Goal: Task Accomplishment & Management: Manage account settings

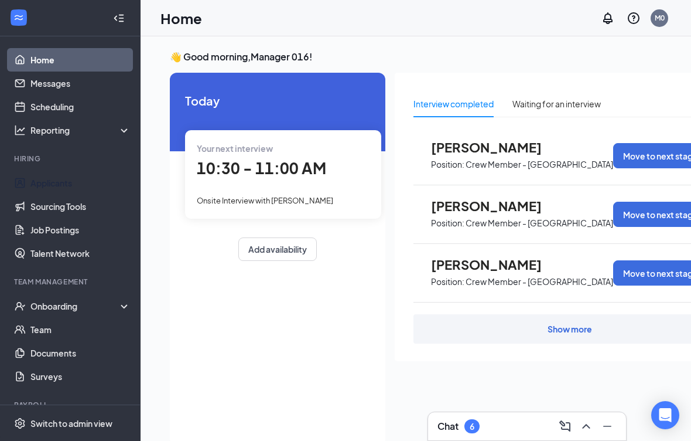
click at [63, 183] on link "Applicants" at bounding box center [80, 182] width 100 height 23
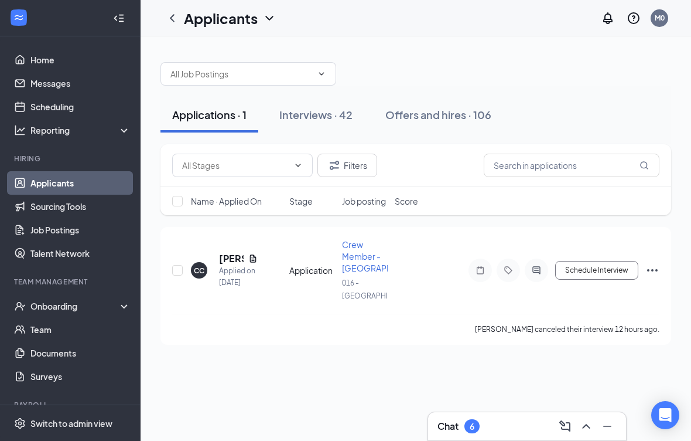
click at [327, 112] on div "Interviews · 42" at bounding box center [315, 114] width 73 height 15
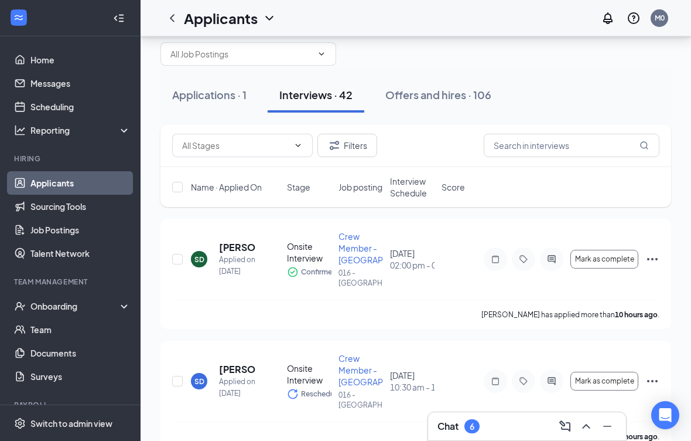
scroll to position [42, 0]
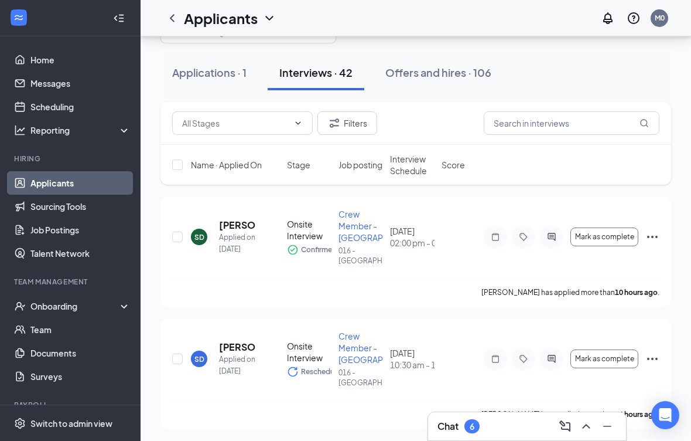
click at [129, 15] on div at bounding box center [118, 17] width 23 height 23
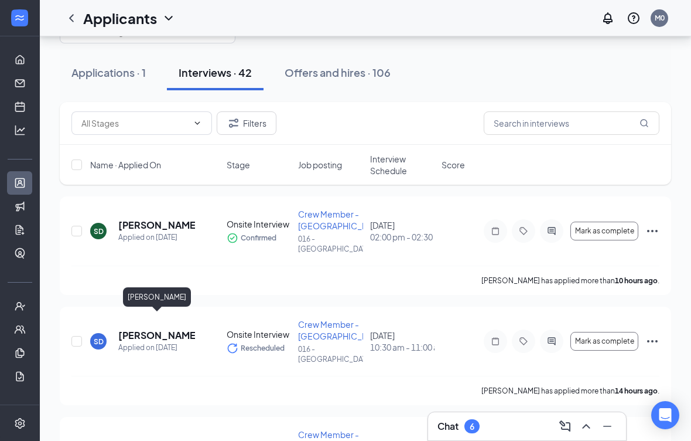
click at [138, 329] on h5 "[PERSON_NAME]" at bounding box center [156, 335] width 77 height 13
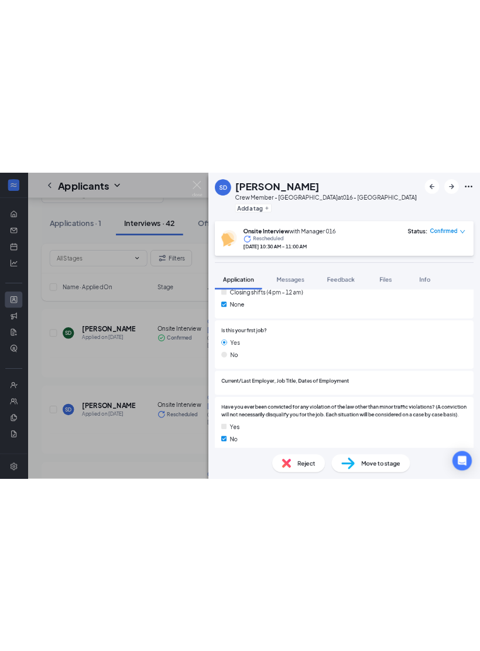
scroll to position [948, 0]
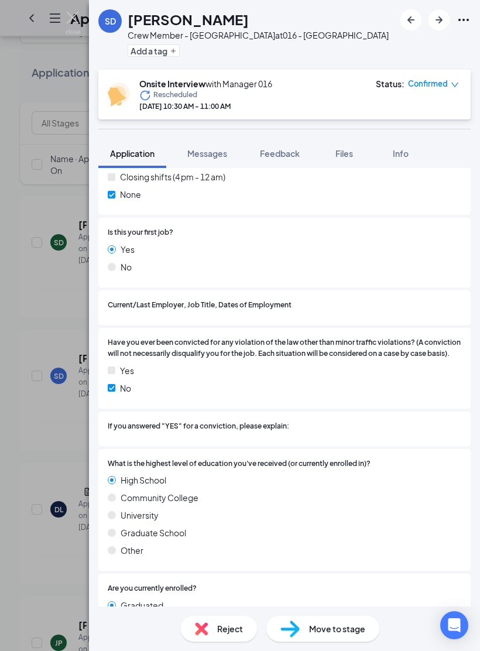
click at [305, 4] on div "SD Sonya Dellinger Crew Member - Roxboro at 016 - Roxboro Add a tag" at bounding box center [284, 35] width 391 height 70
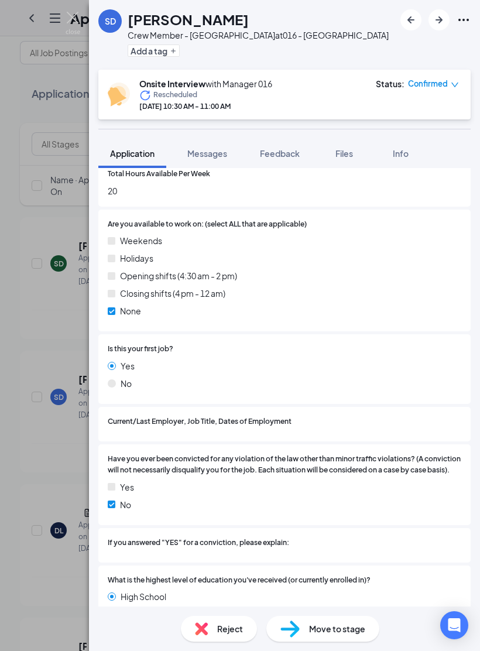
scroll to position [831, 0]
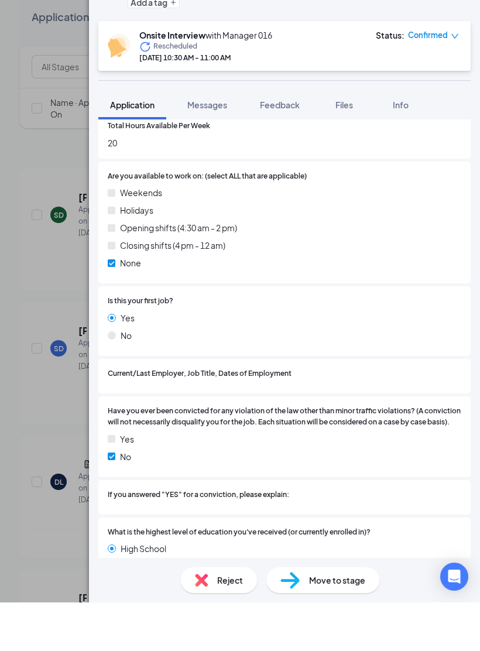
click at [29, 162] on div "SD [PERSON_NAME] Crew Member - [GEOGRAPHIC_DATA] at 016 - [GEOGRAPHIC_DATA] Add…" at bounding box center [240, 325] width 480 height 651
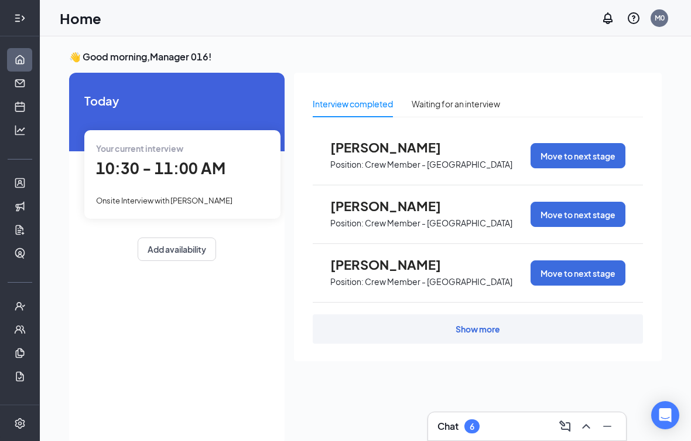
click at [21, 16] on icon "Expand" at bounding box center [20, 18] width 12 height 12
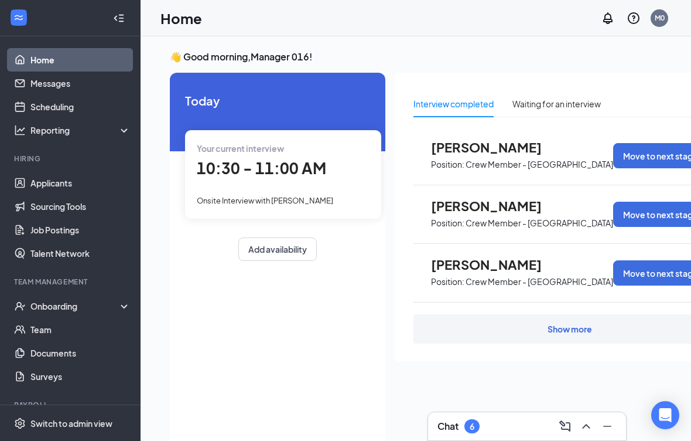
click at [40, 182] on link "Applicants" at bounding box center [80, 182] width 100 height 23
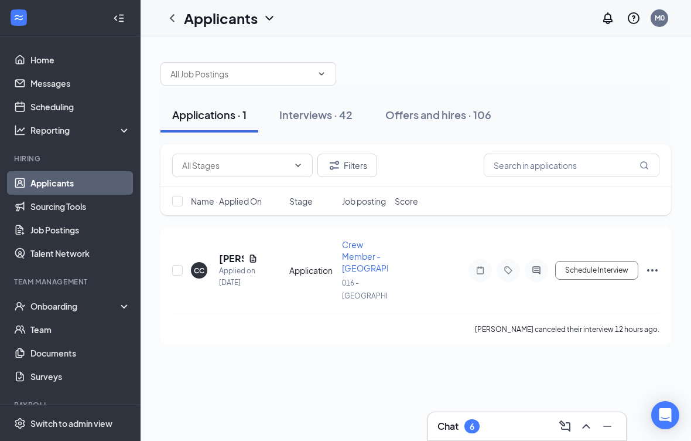
click at [302, 115] on div "Interviews · 42" at bounding box center [315, 114] width 73 height 15
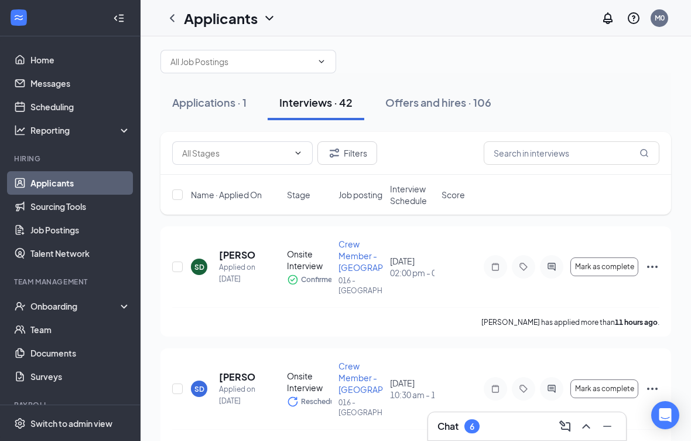
scroll to position [48, 0]
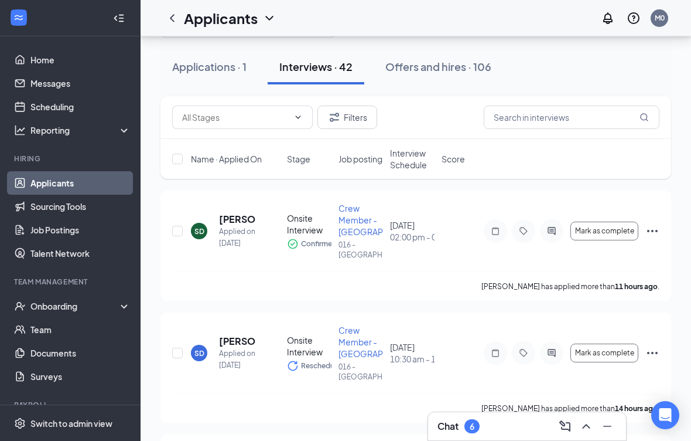
click at [121, 19] on icon "Collapse" at bounding box center [119, 18] width 12 height 12
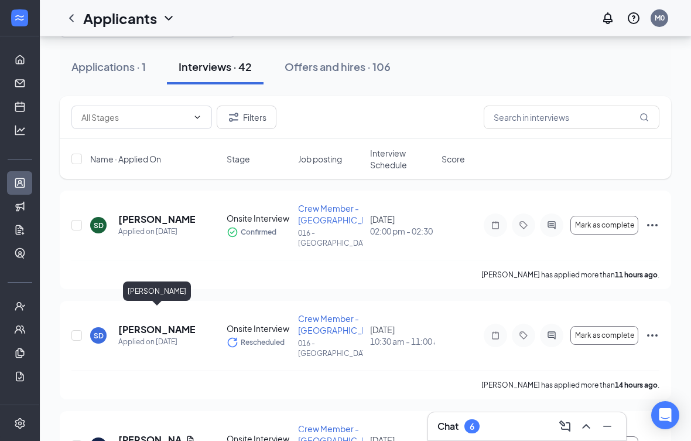
click at [121, 323] on h5 "[PERSON_NAME]" at bounding box center [156, 329] width 77 height 13
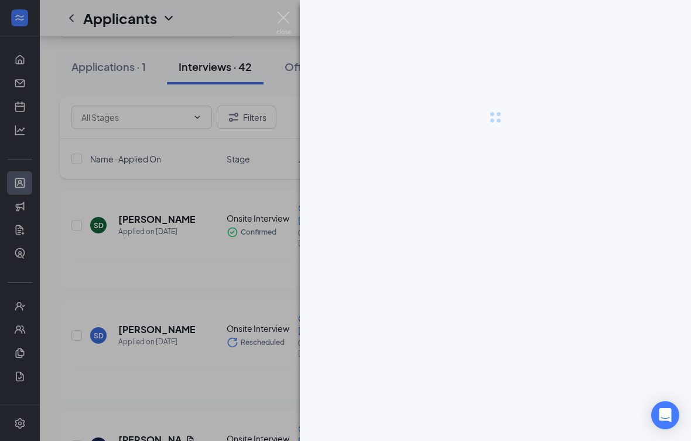
click at [152, 316] on div at bounding box center [345, 220] width 691 height 441
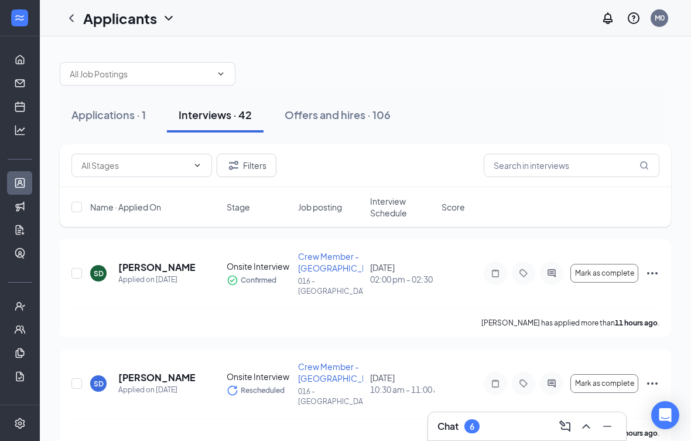
click at [80, 378] on input "checkbox" at bounding box center [76, 383] width 11 height 11
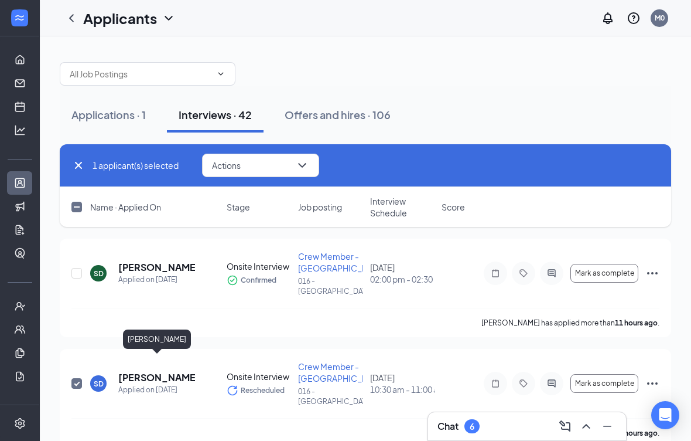
click at [140, 371] on h5 "[PERSON_NAME]" at bounding box center [156, 377] width 77 height 13
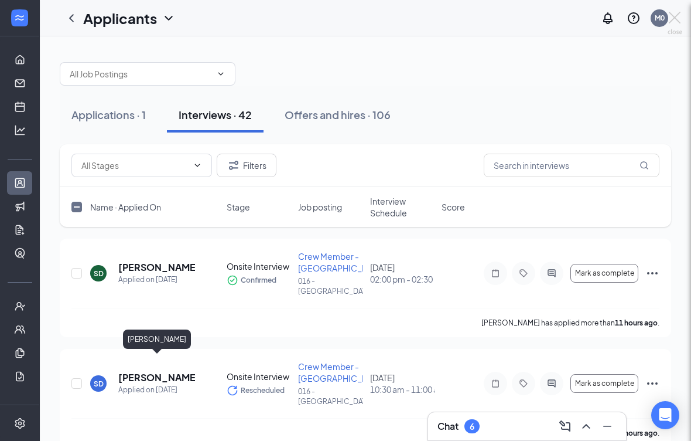
checkbox input "false"
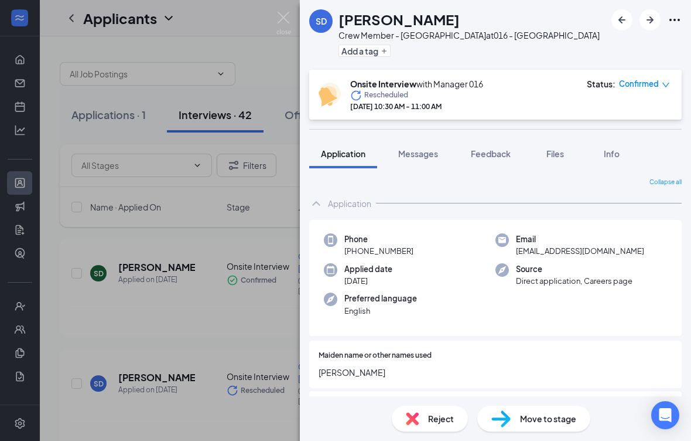
click at [426, 148] on span "Messages" at bounding box center [418, 153] width 40 height 11
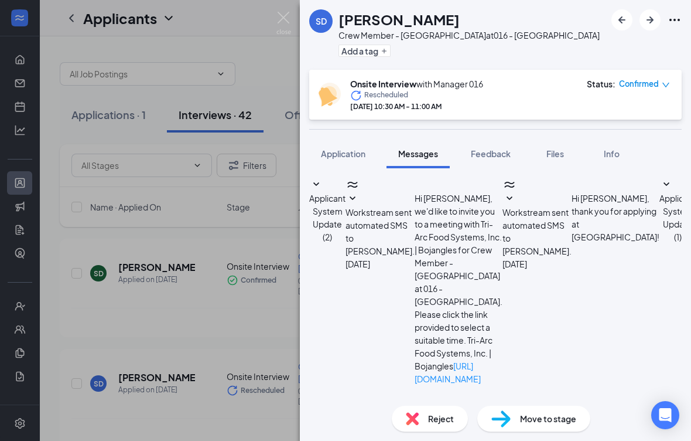
scroll to position [328, 0]
click at [501, 148] on span "Feedback" at bounding box center [491, 153] width 40 height 11
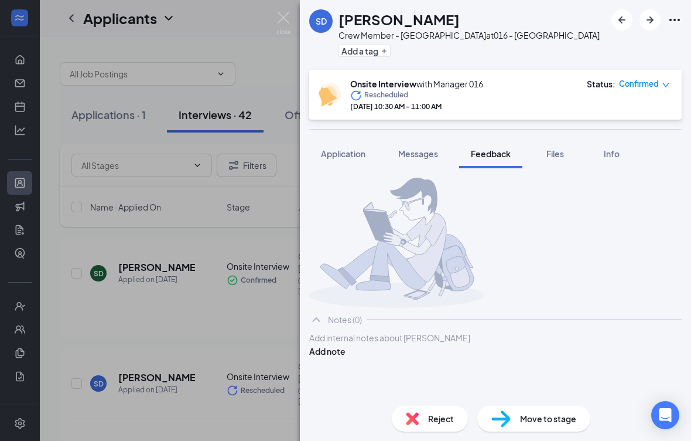
click at [340, 139] on button "Application" at bounding box center [343, 153] width 68 height 29
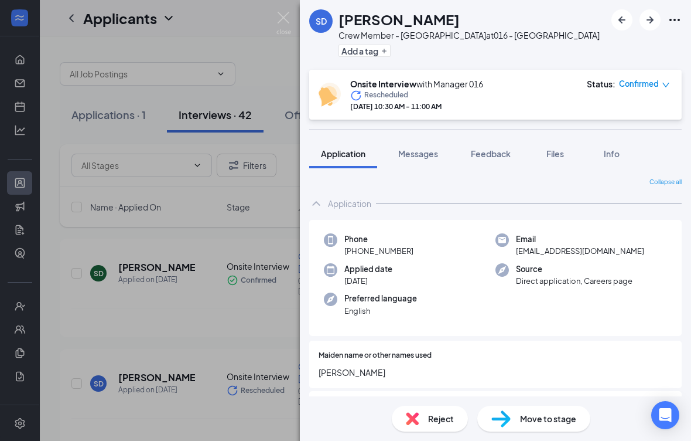
click at [344, 148] on span "Application" at bounding box center [343, 153] width 45 height 11
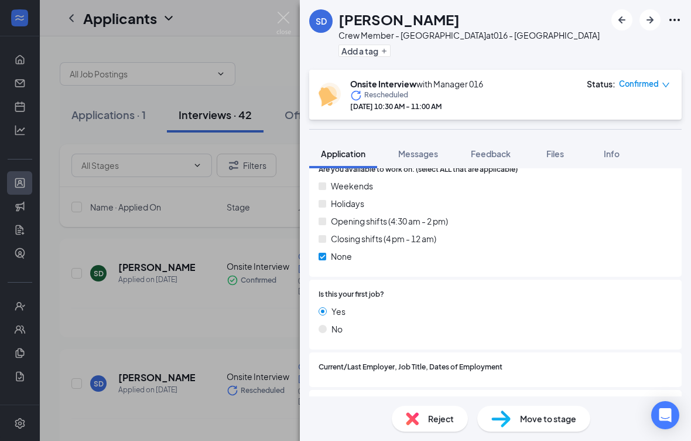
scroll to position [888, 0]
